Goal: Information Seeking & Learning: Learn about a topic

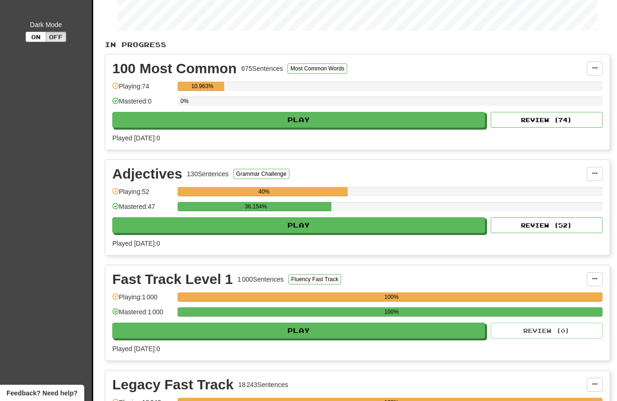
scroll to position [183, 0]
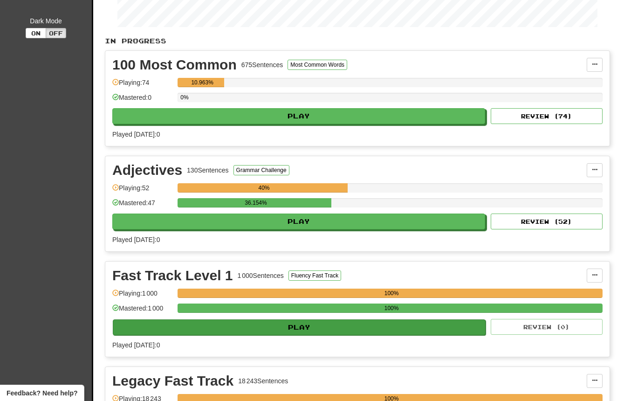
click at [301, 330] on button "Play" at bounding box center [299, 327] width 373 height 16
select select "**"
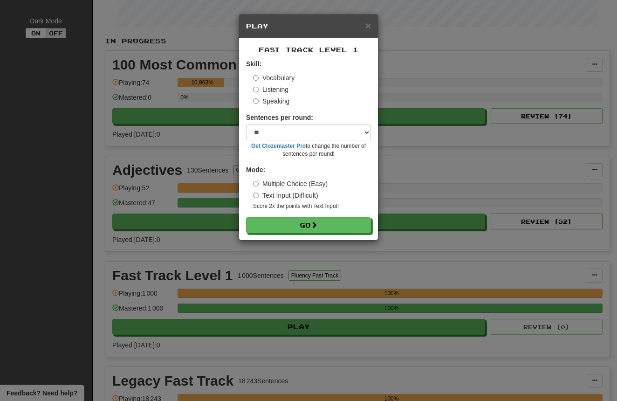
click at [270, 89] on label "Listening" at bounding box center [270, 89] width 35 height 9
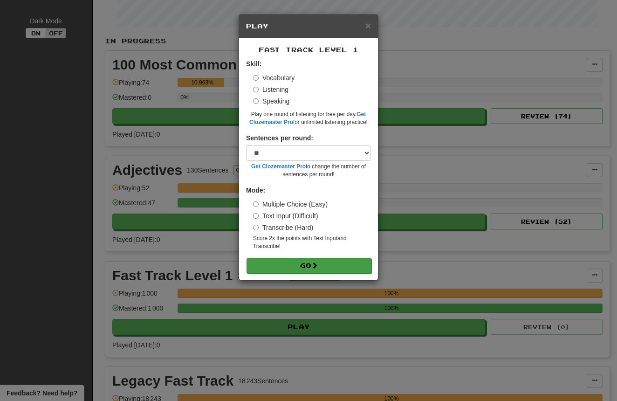
click at [351, 265] on button "Go" at bounding box center [308, 266] width 125 height 16
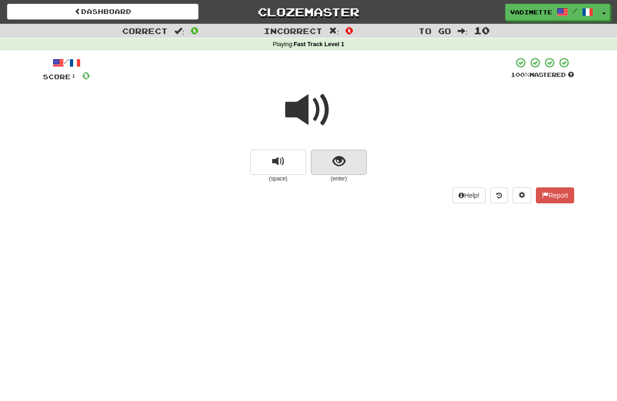
click at [353, 159] on button "show sentence" at bounding box center [339, 162] width 56 height 25
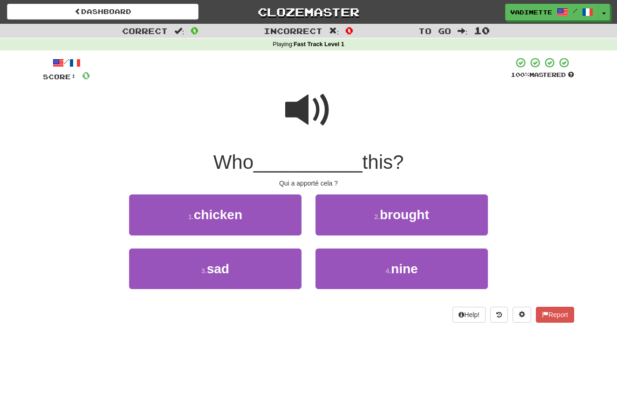
click at [404, 216] on span "brought" at bounding box center [404, 214] width 49 height 14
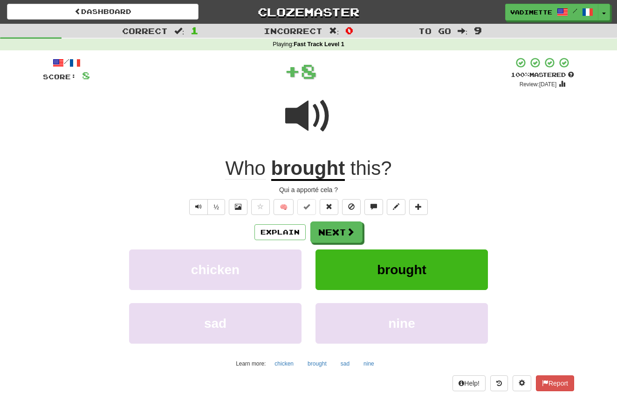
click at [340, 231] on button "Next" at bounding box center [336, 231] width 52 height 21
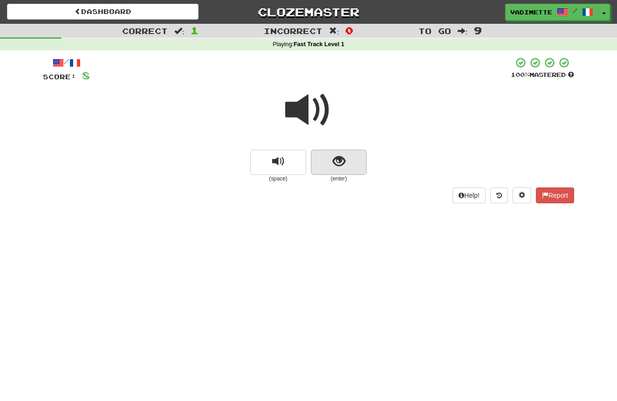
click at [354, 165] on button "show sentence" at bounding box center [339, 162] width 56 height 25
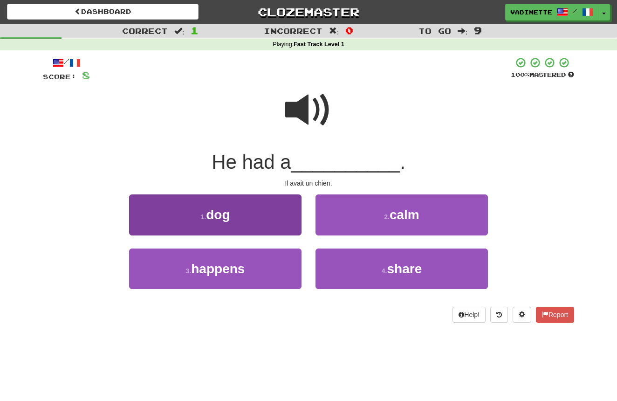
click at [279, 211] on button "1 . dog" at bounding box center [215, 214] width 172 height 41
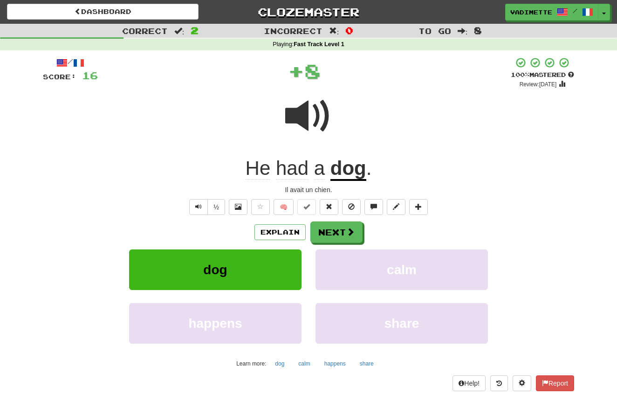
click at [337, 230] on button "Next" at bounding box center [336, 231] width 52 height 21
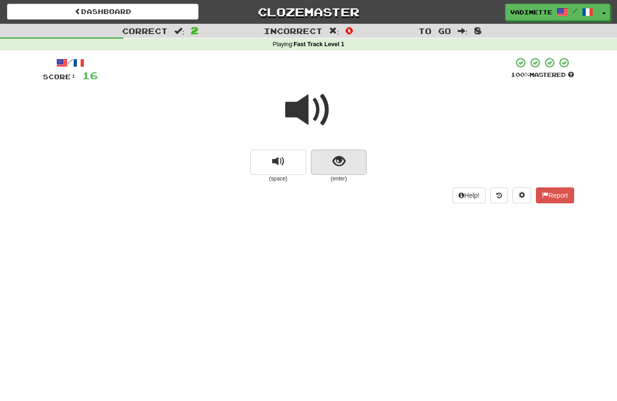
click at [352, 161] on button "show sentence" at bounding box center [339, 162] width 56 height 25
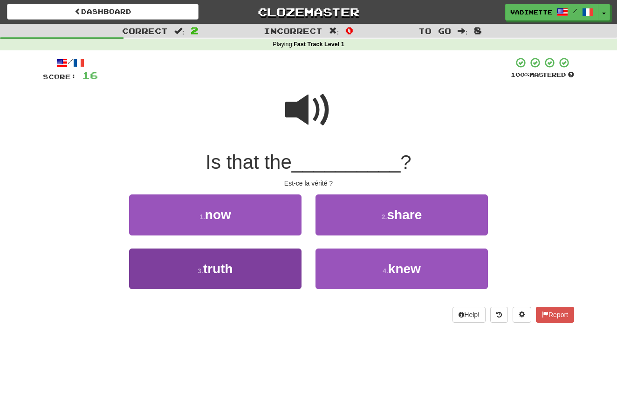
click at [269, 263] on button "3 . truth" at bounding box center [215, 268] width 172 height 41
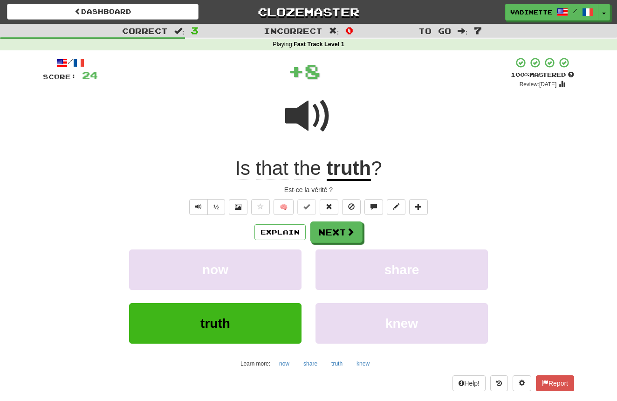
scroll to position [0, 0]
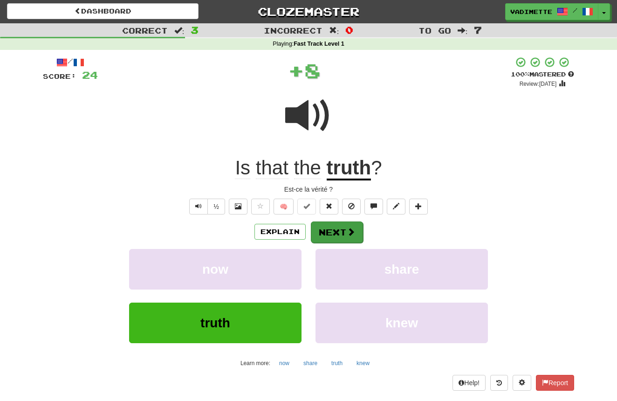
click at [339, 230] on button "Next" at bounding box center [337, 231] width 52 height 21
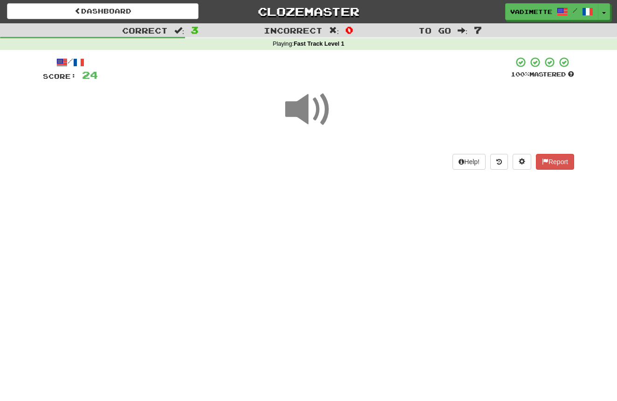
scroll to position [0, 0]
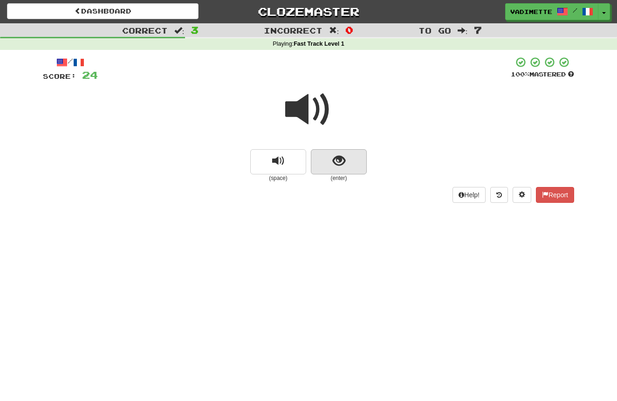
click at [346, 170] on button "show sentence" at bounding box center [339, 161] width 56 height 25
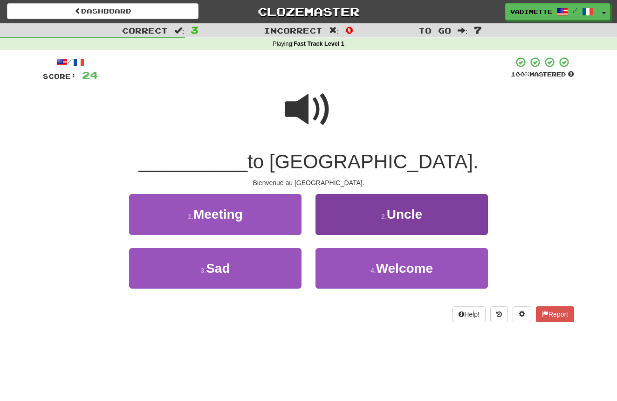
click at [379, 261] on span "Welcome" at bounding box center [404, 268] width 57 height 14
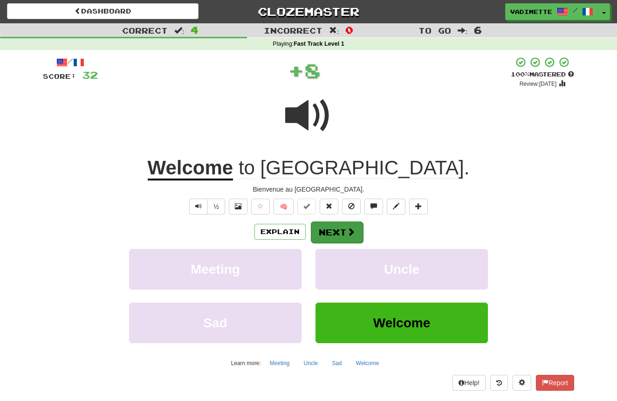
click at [337, 225] on button "Next" at bounding box center [337, 231] width 52 height 21
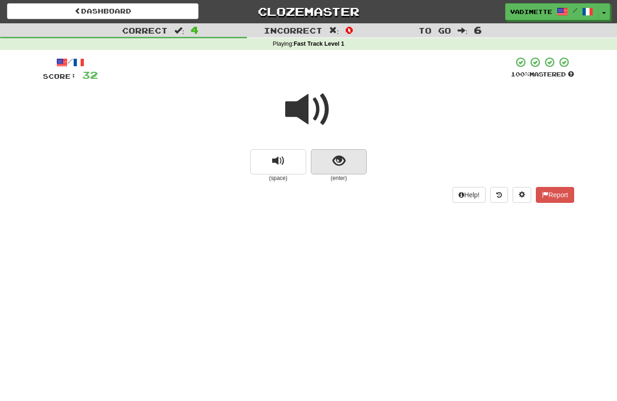
click at [343, 159] on span "show sentence" at bounding box center [339, 161] width 13 height 13
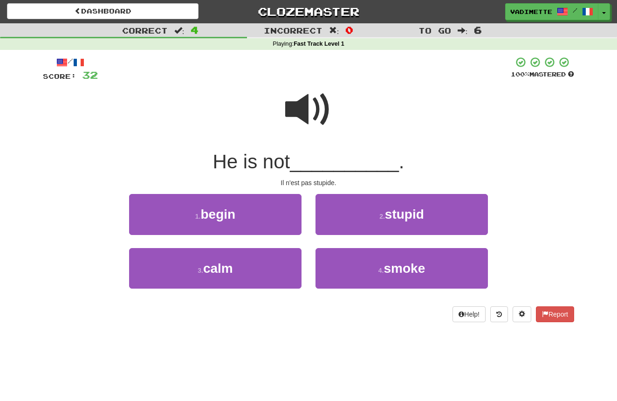
click at [398, 214] on span "stupid" at bounding box center [404, 214] width 39 height 14
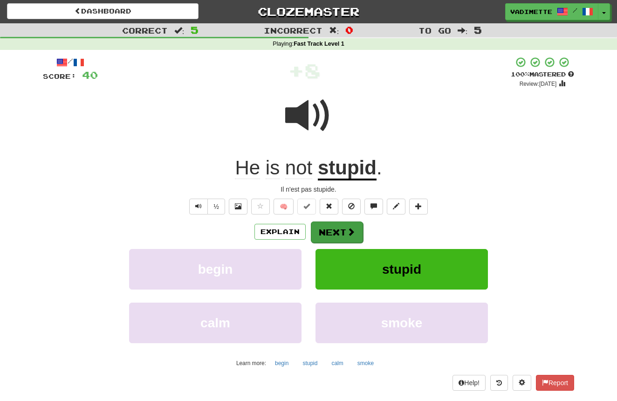
click at [347, 227] on span at bounding box center [351, 231] width 8 height 8
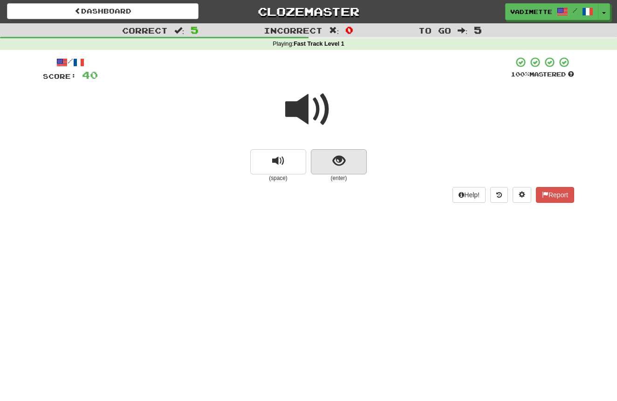
click at [355, 167] on button "show sentence" at bounding box center [339, 161] width 56 height 25
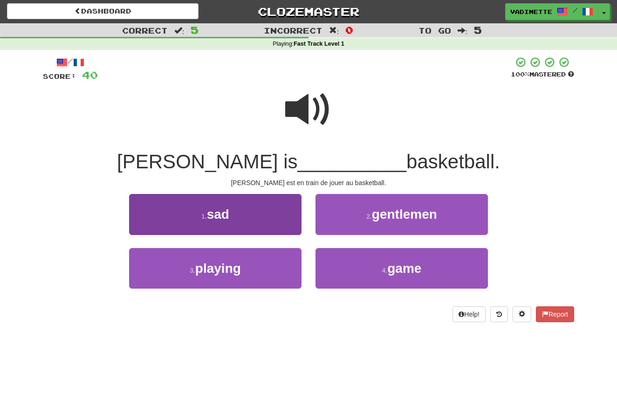
drag, startPoint x: 258, startPoint y: 261, endPoint x: 265, endPoint y: 257, distance: 7.9
click at [258, 261] on button "3 . playing" at bounding box center [215, 268] width 172 height 41
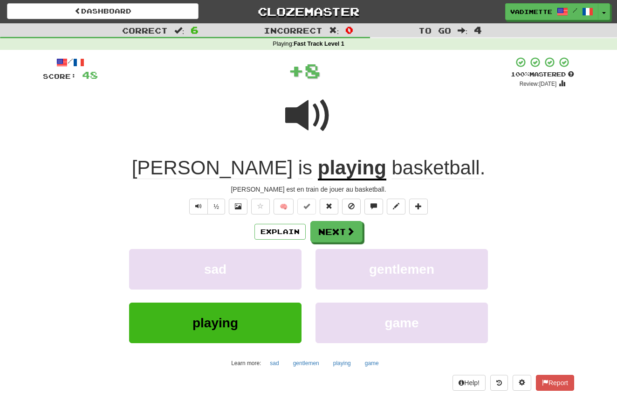
click at [331, 229] on button "Next" at bounding box center [336, 231] width 52 height 21
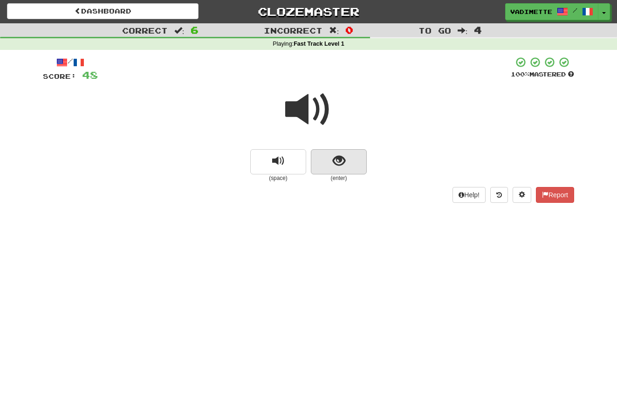
click at [344, 163] on span "show sentence" at bounding box center [339, 161] width 13 height 13
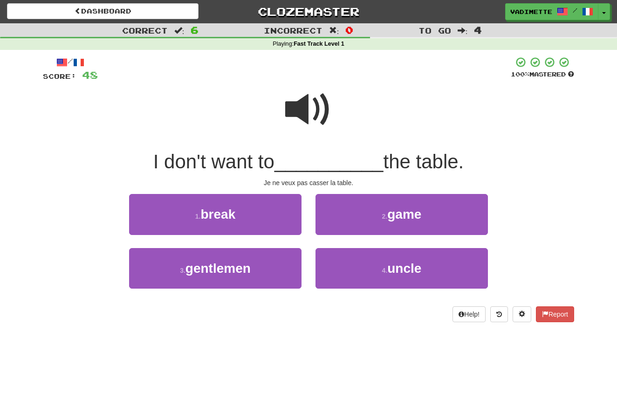
drag, startPoint x: 249, startPoint y: 217, endPoint x: 253, endPoint y: 213, distance: 5.0
click at [249, 217] on button "1 . break" at bounding box center [215, 214] width 172 height 41
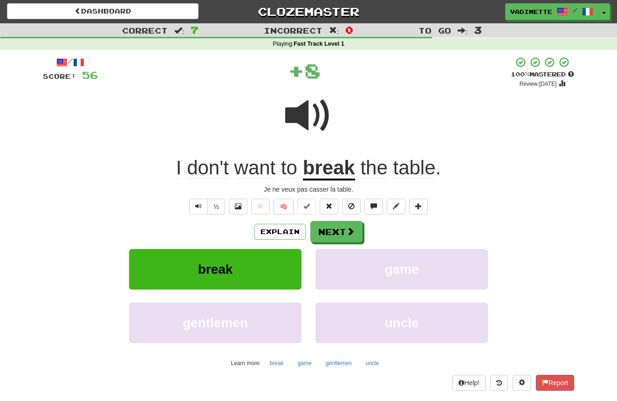
click at [333, 230] on button "Next" at bounding box center [336, 231] width 52 height 21
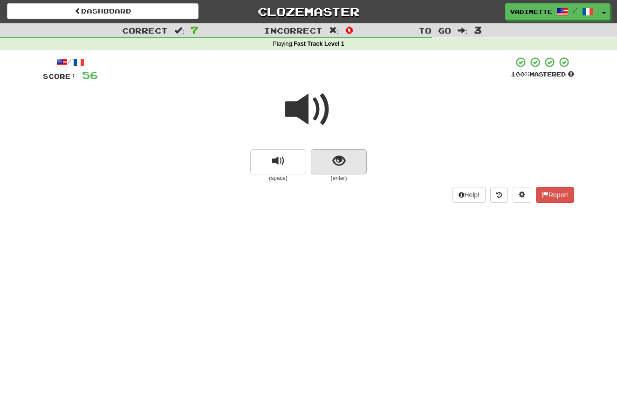
click at [361, 161] on button "show sentence" at bounding box center [339, 161] width 56 height 25
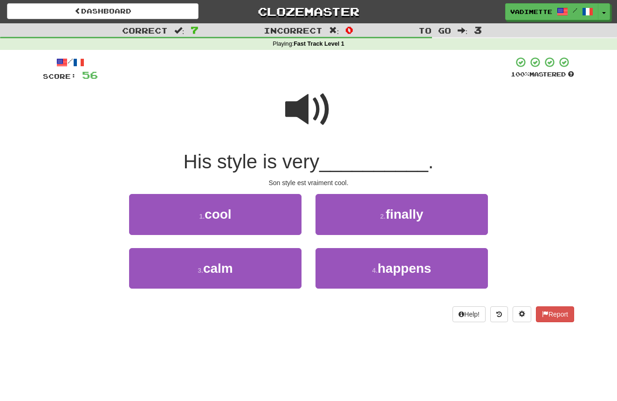
click at [272, 215] on button "1 . cool" at bounding box center [215, 214] width 172 height 41
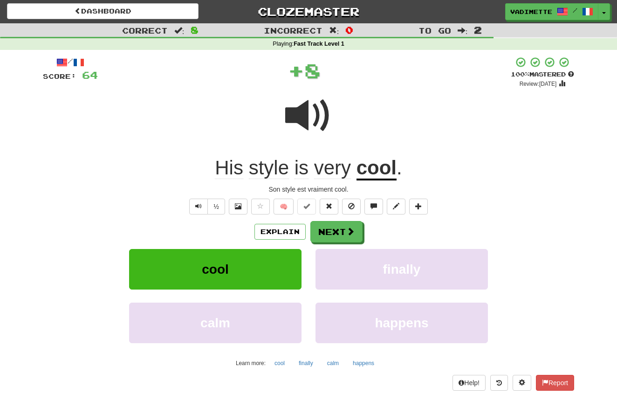
click at [339, 231] on button "Next" at bounding box center [336, 231] width 52 height 21
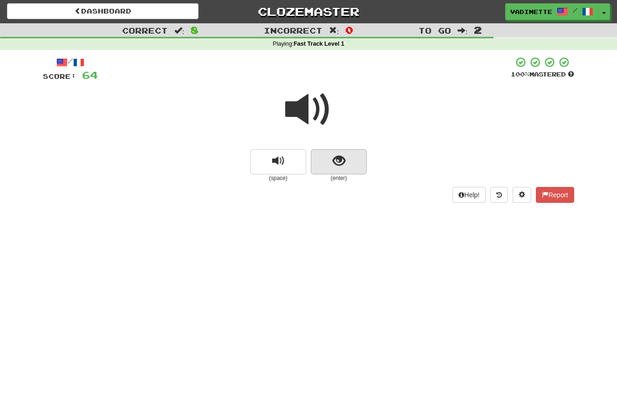
click at [351, 168] on button "show sentence" at bounding box center [339, 161] width 56 height 25
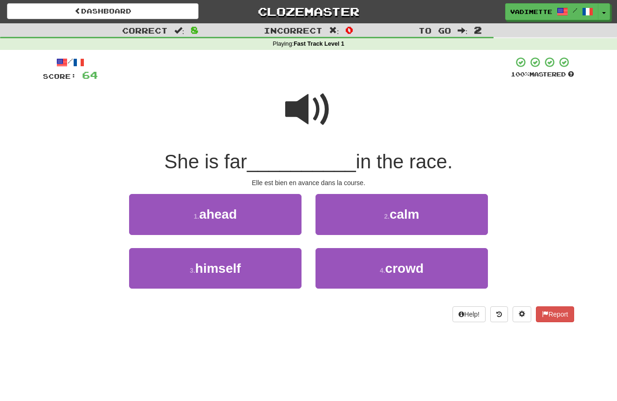
click at [257, 214] on button "1 . ahead" at bounding box center [215, 214] width 172 height 41
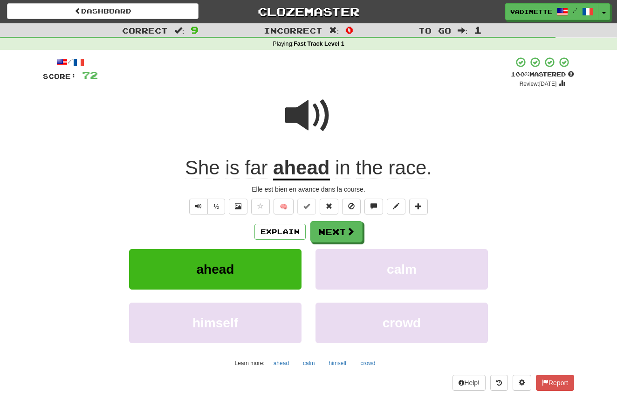
click at [341, 228] on button "Next" at bounding box center [336, 231] width 52 height 21
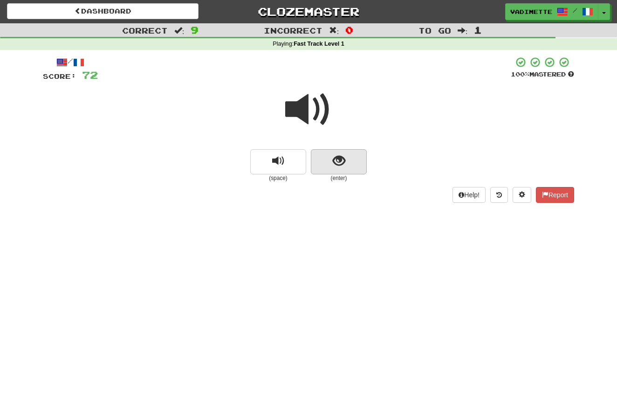
click at [354, 166] on button "show sentence" at bounding box center [339, 161] width 56 height 25
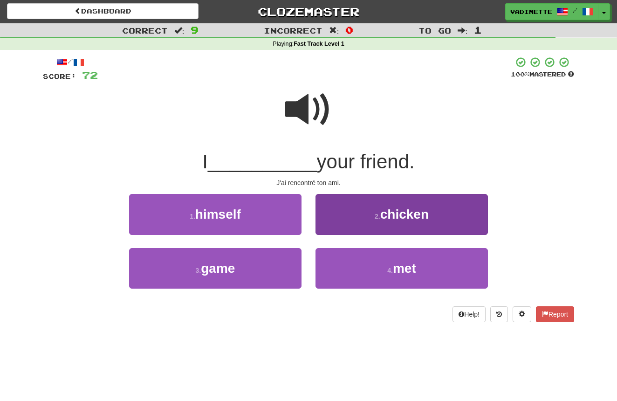
click at [419, 272] on button "4 . met" at bounding box center [401, 268] width 172 height 41
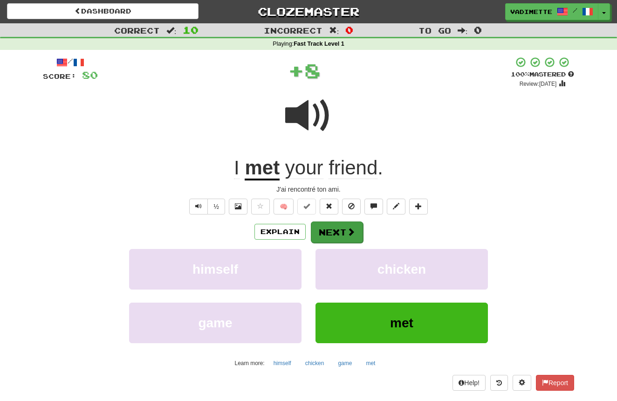
click at [342, 228] on button "Next" at bounding box center [337, 231] width 52 height 21
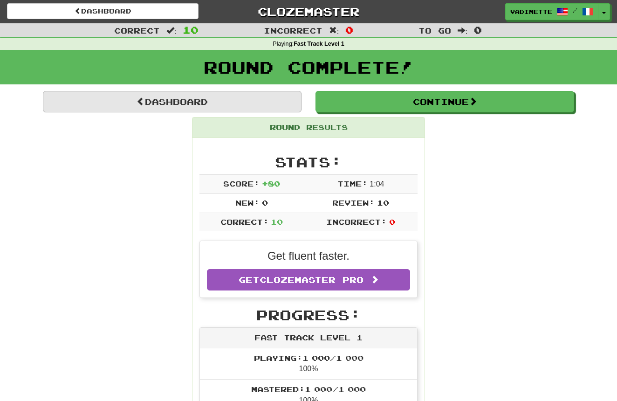
click at [260, 103] on link "Dashboard" at bounding box center [172, 101] width 259 height 21
